Goal: Task Accomplishment & Management: Manage account settings

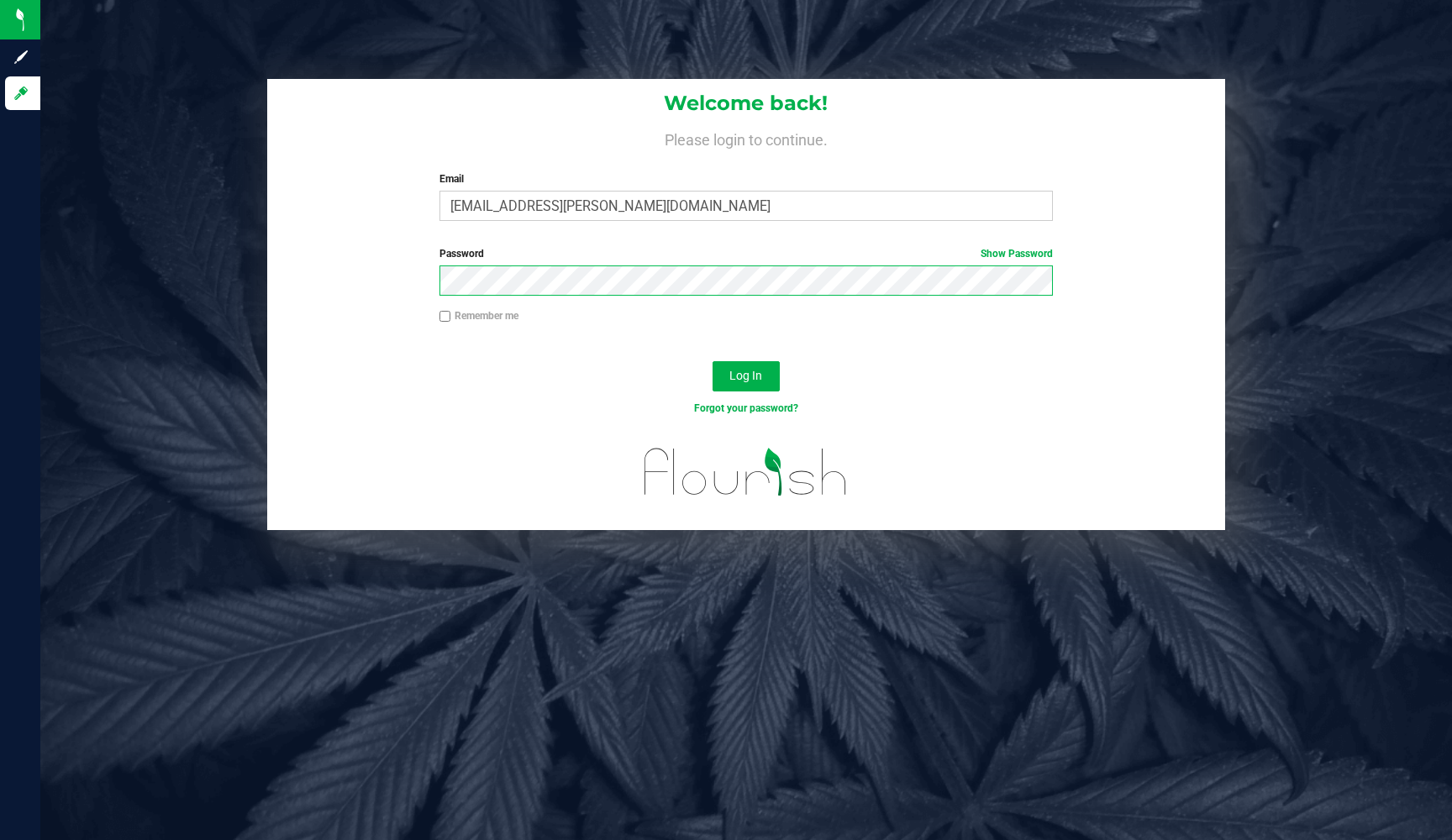
click at [746, 375] on button "Log In" at bounding box center [747, 376] width 67 height 30
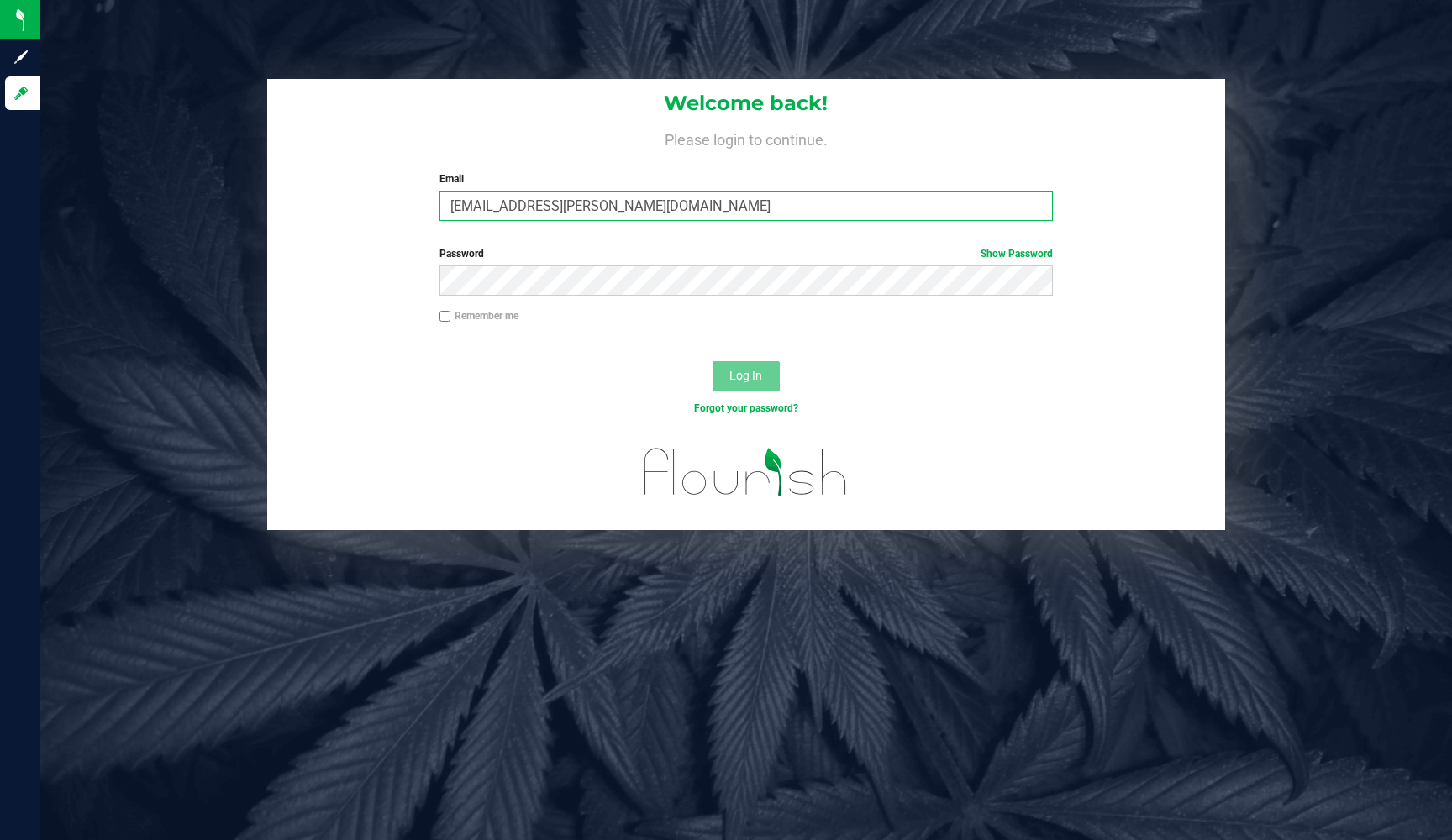
click at [452, 207] on input "Pheonix.rabel@ctcannabisco.com" at bounding box center [747, 206] width 614 height 30
type input "pheonix.rabel@ctcannabisco.com"
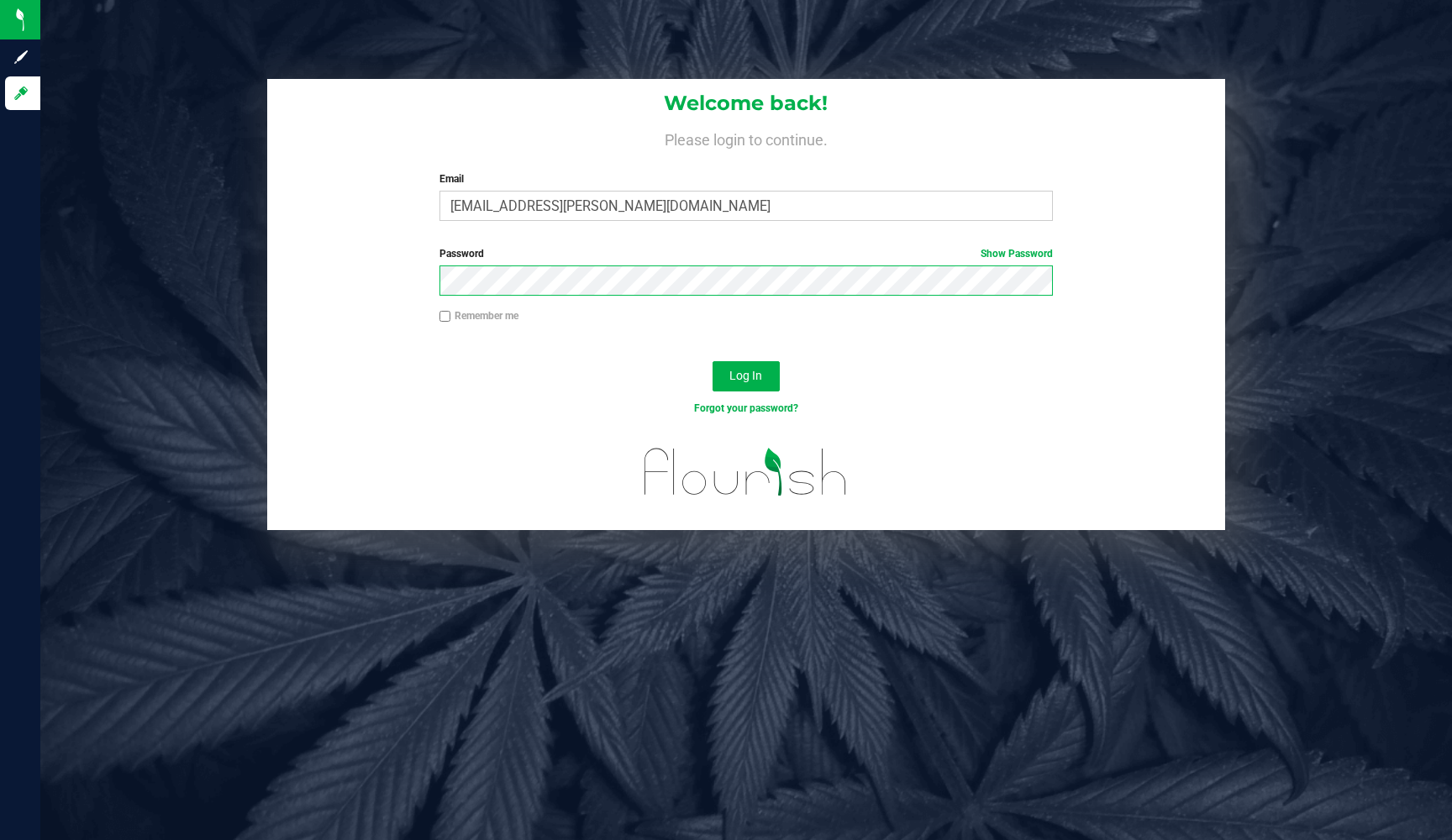
click at [746, 375] on button "Log In" at bounding box center [747, 376] width 67 height 30
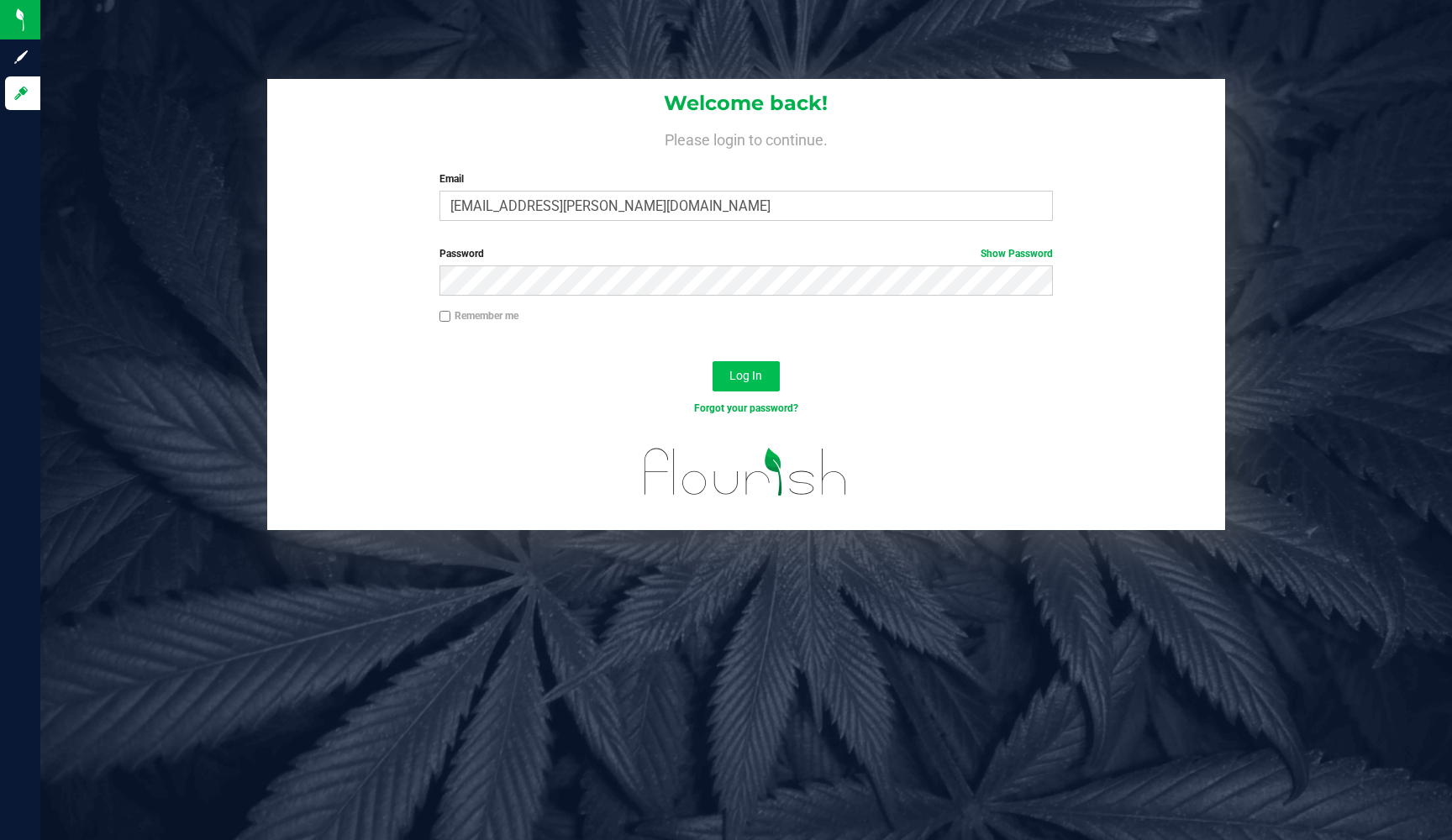
click at [748, 372] on span "Log In" at bounding box center [746, 376] width 32 height 14
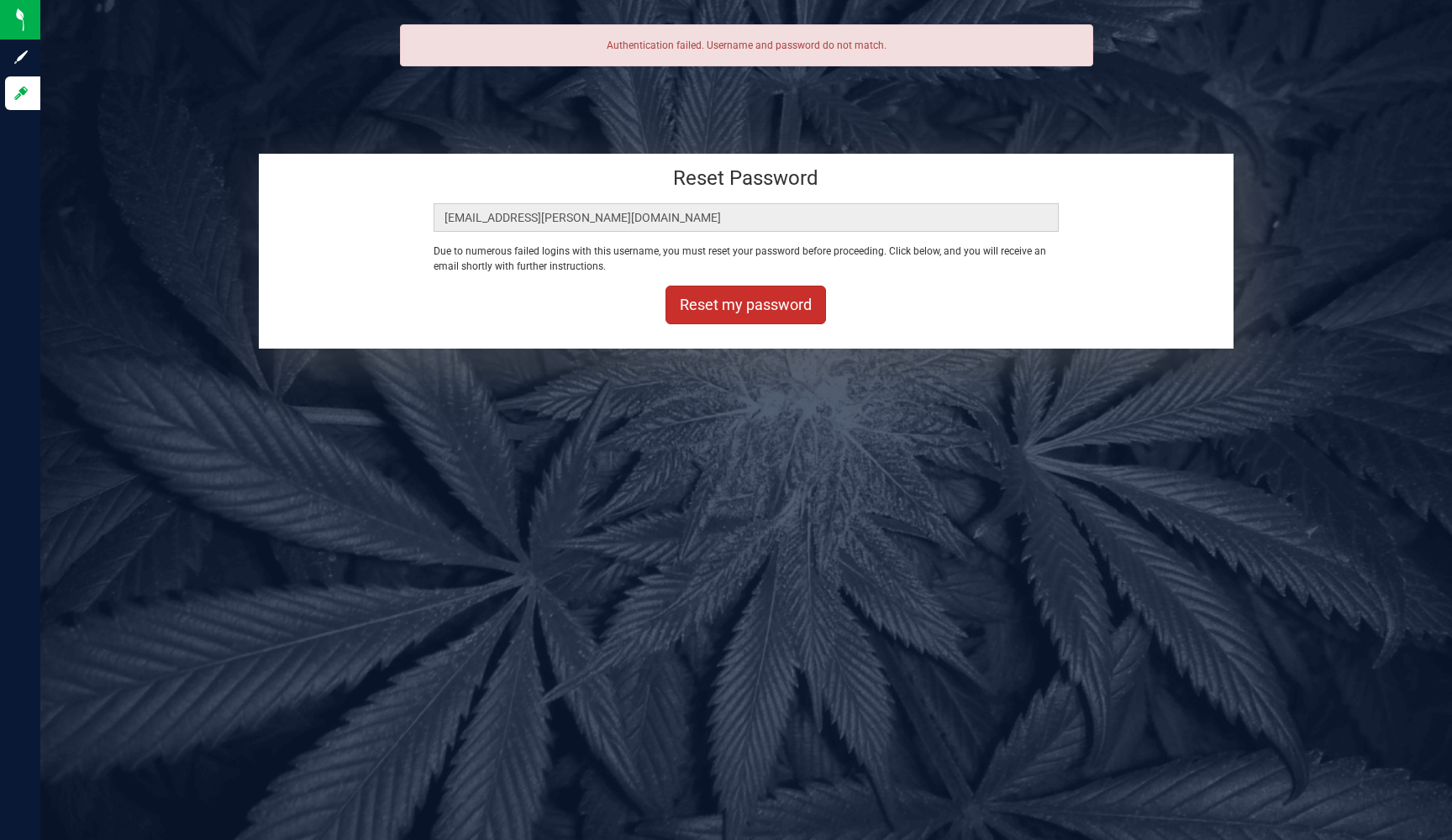
click at [748, 319] on button "Reset my password" at bounding box center [746, 305] width 160 height 38
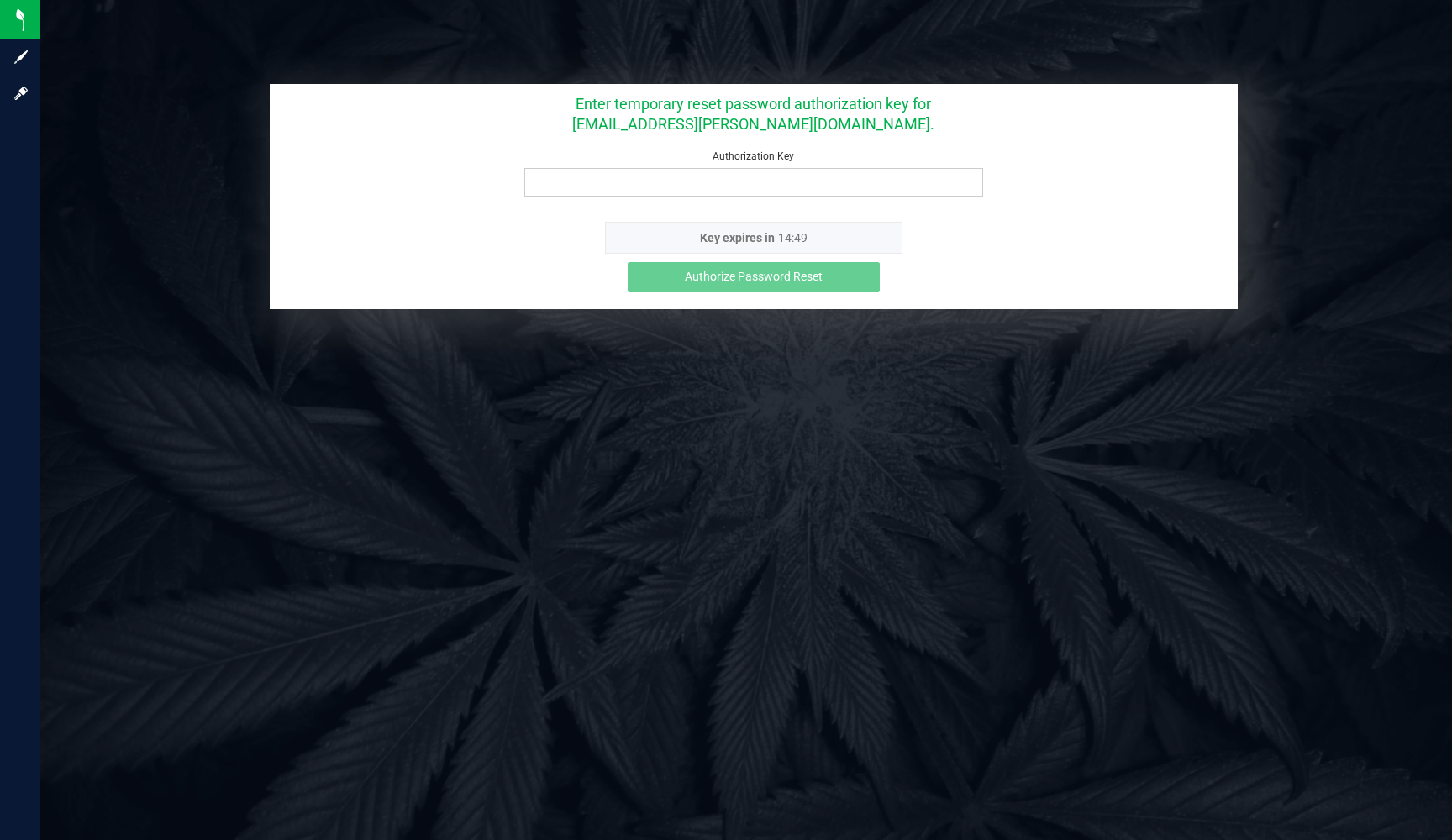
drag, startPoint x: 756, startPoint y: 513, endPoint x: 736, endPoint y: 524, distance: 22.8
click at [761, 523] on div at bounding box center [746, 420] width 1412 height 840
click at [736, 524] on div at bounding box center [746, 420] width 1412 height 840
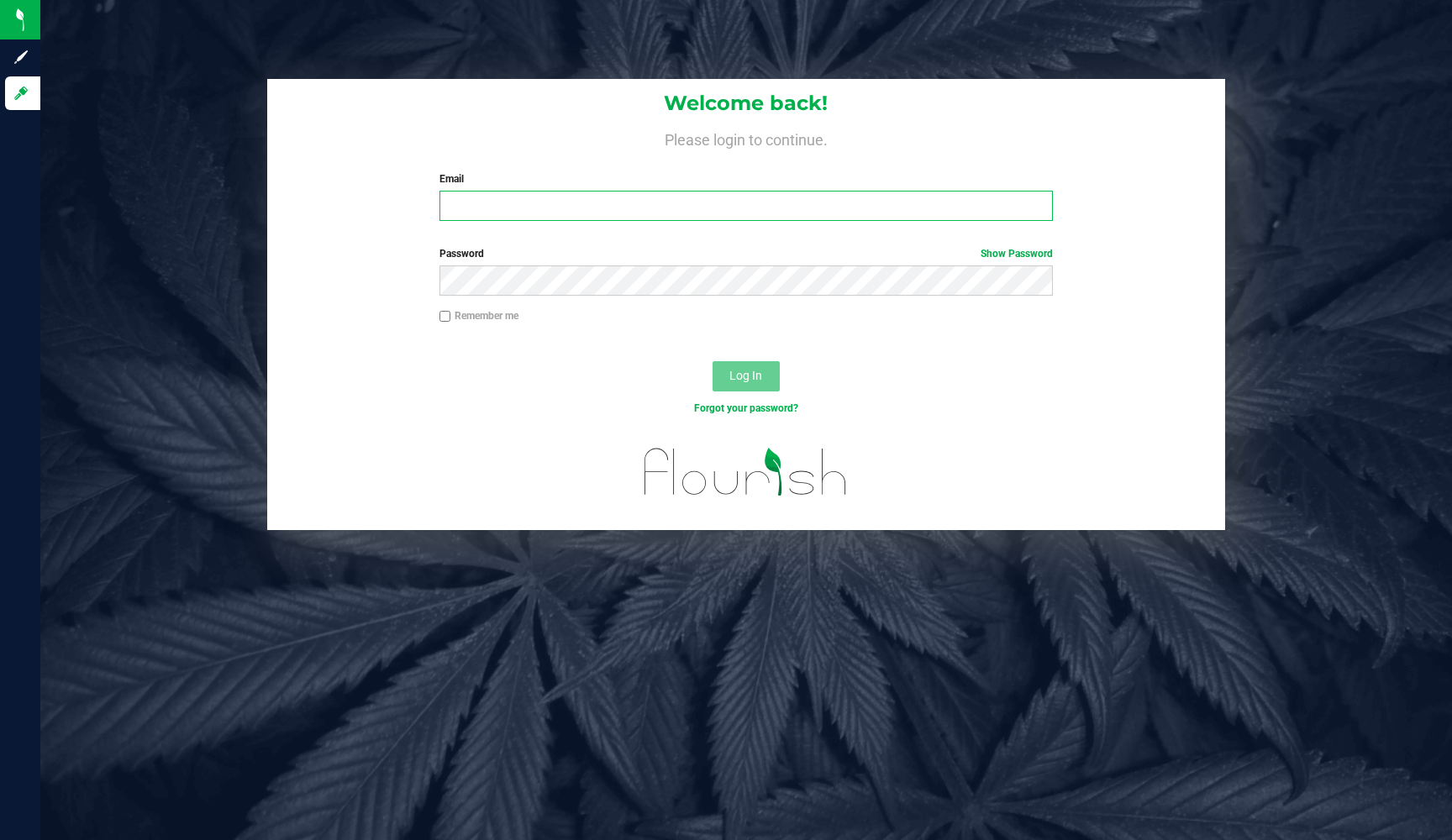
type input "p"
type input "pheonix.rabel@gmail.com"
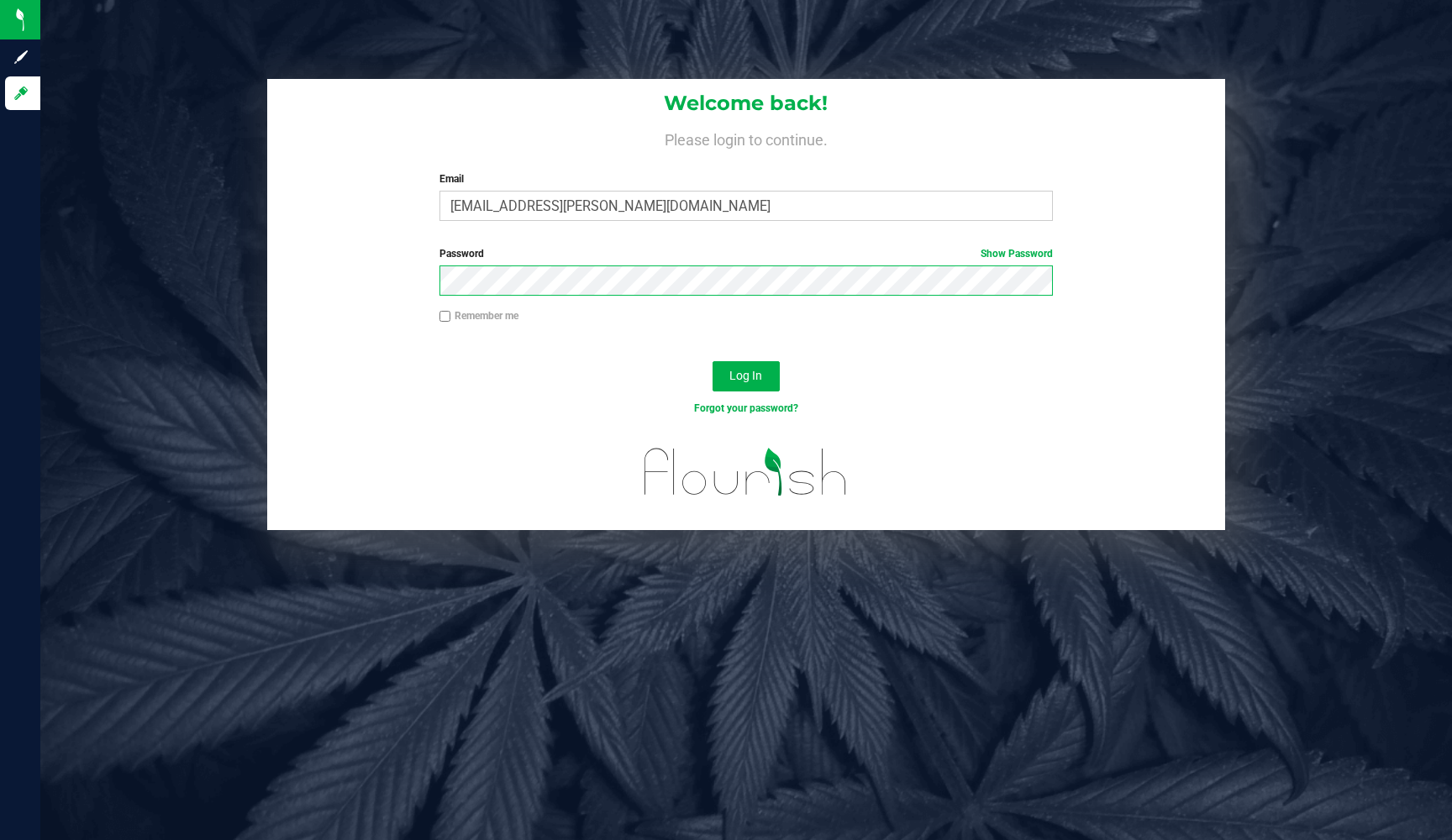
click at [746, 375] on button "Log In" at bounding box center [747, 376] width 67 height 30
click at [985, 250] on link "Show Password" at bounding box center [1016, 254] width 72 height 12
click at [746, 375] on button "Log In" at bounding box center [747, 376] width 67 height 30
